Goal: Transaction & Acquisition: Purchase product/service

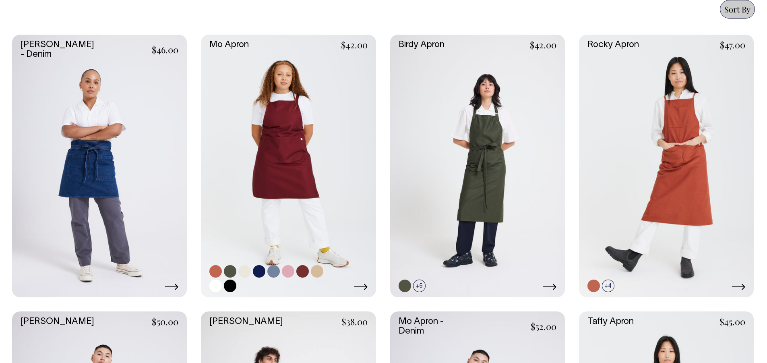
scroll to position [354, 0]
click at [268, 151] on link at bounding box center [288, 166] width 175 height 262
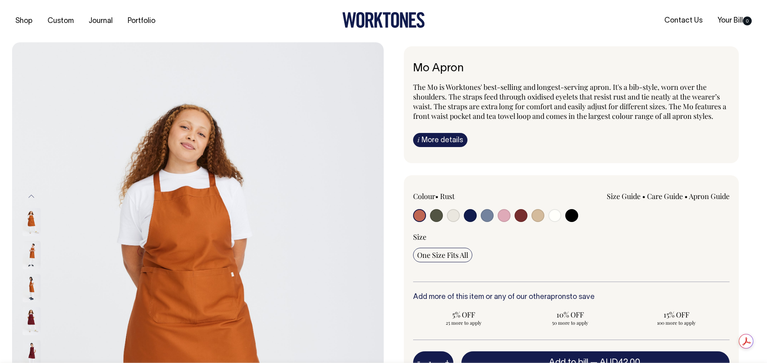
click at [437, 218] on input "radio" at bounding box center [436, 215] width 13 height 13
radio input "true"
select select "Olive"
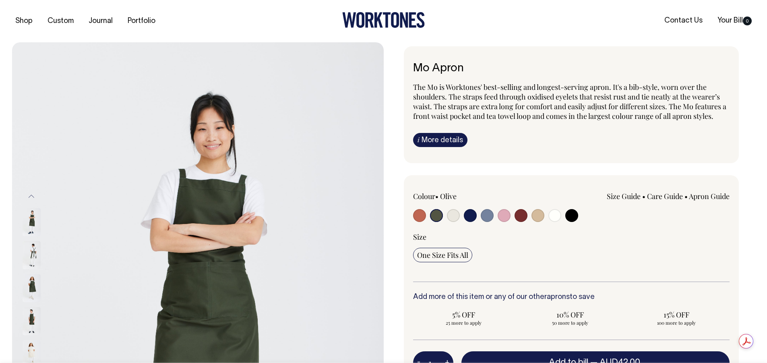
click at [459, 215] on input "radio" at bounding box center [453, 215] width 13 height 13
radio input "true"
radio input "false"
select select "Natural"
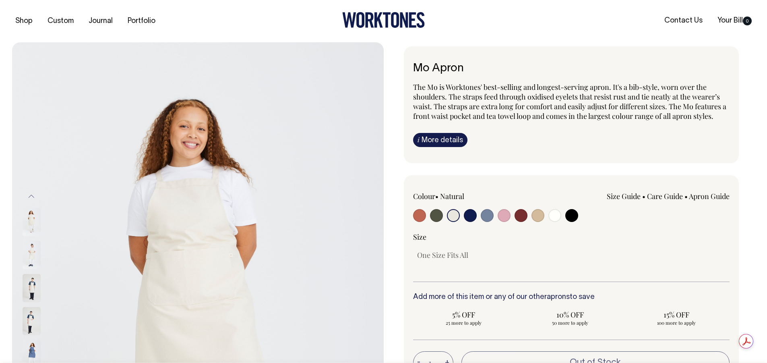
click at [507, 213] on input "radio" at bounding box center [504, 215] width 13 height 13
radio input "true"
select select "Pink"
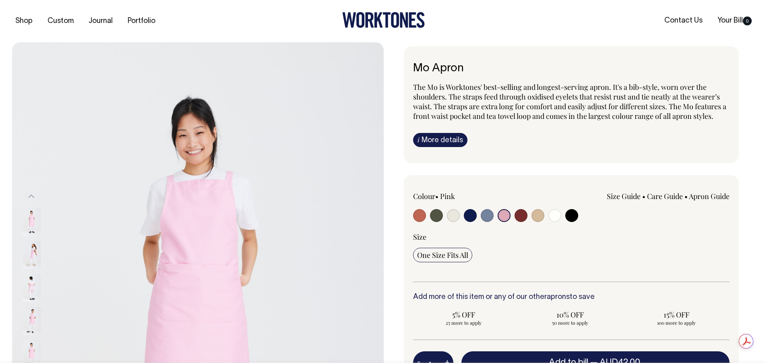
click at [521, 215] on input "radio" at bounding box center [521, 215] width 13 height 13
radio input "true"
select select "Burgundy"
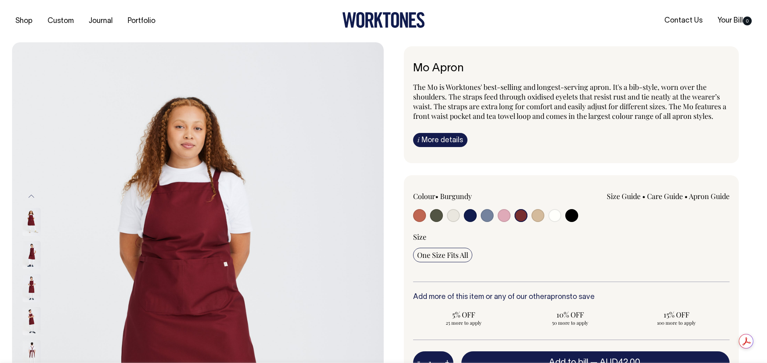
click at [539, 216] on input "radio" at bounding box center [537, 215] width 13 height 13
radio input "true"
select select "Khaki"
